Goal: Transaction & Acquisition: Download file/media

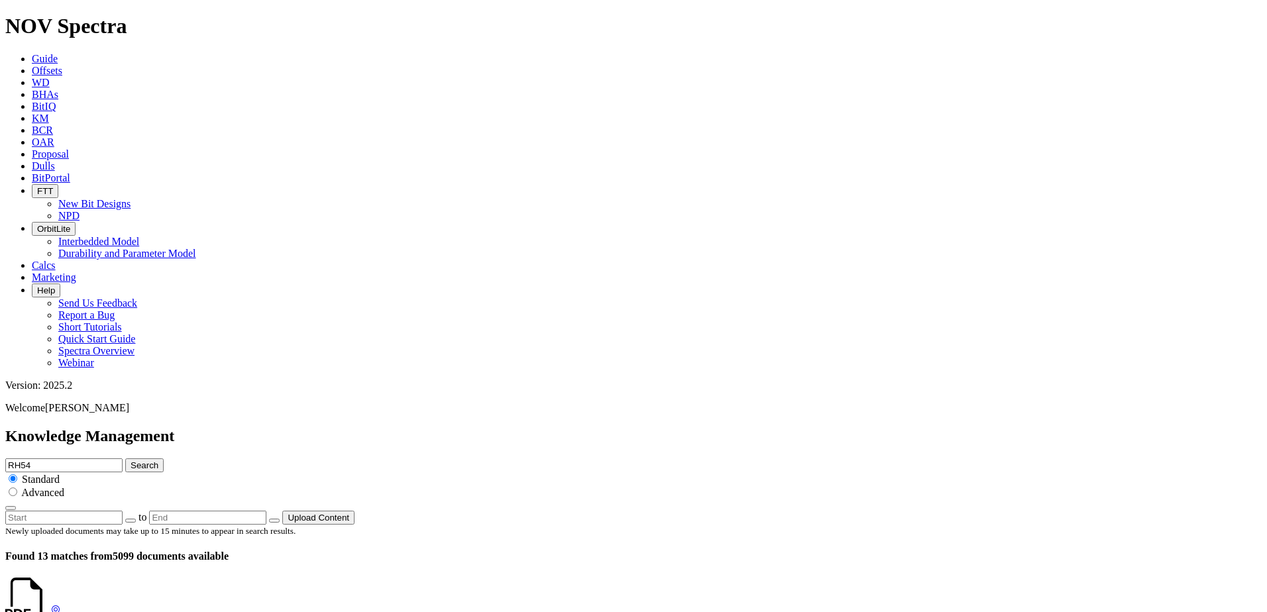
scroll to position [199, 0]
click at [50, 426] on icon at bounding box center [50, 611] width 0 height 11
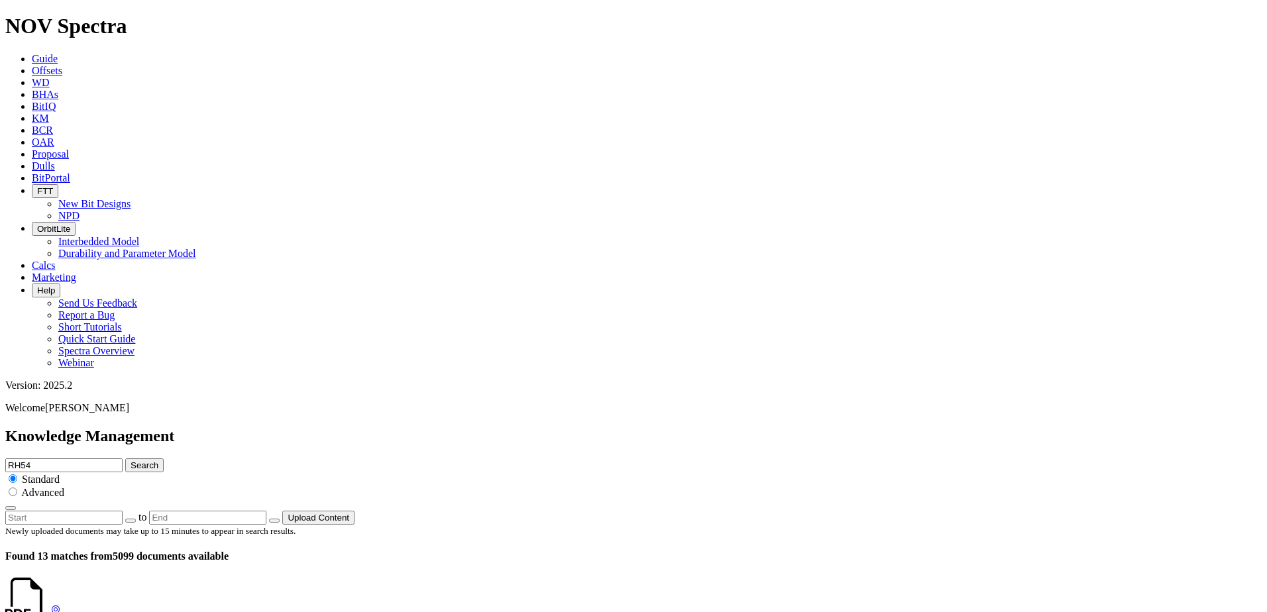
scroll to position [1899, 0]
click at [48, 405] on icon at bounding box center [48, 611] width 0 height 11
